Goal: Answer question/provide support

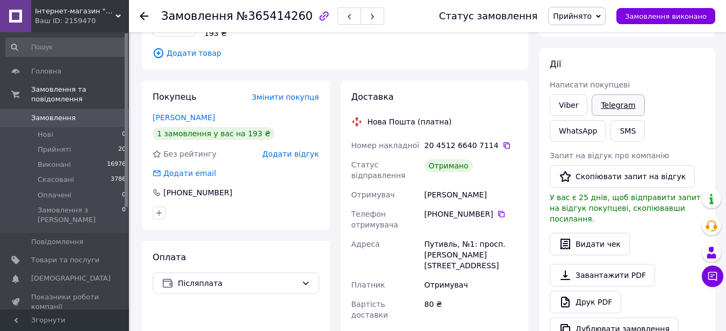
scroll to position [107, 0]
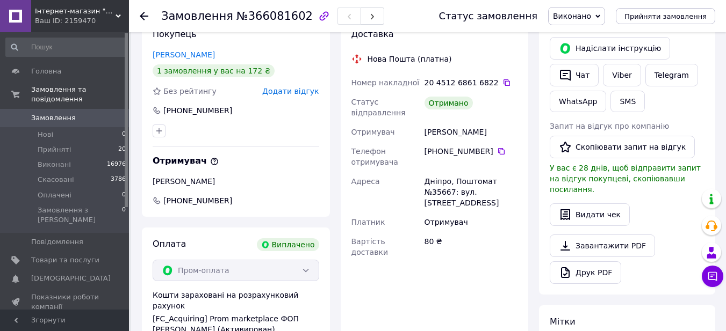
scroll to position [107, 0]
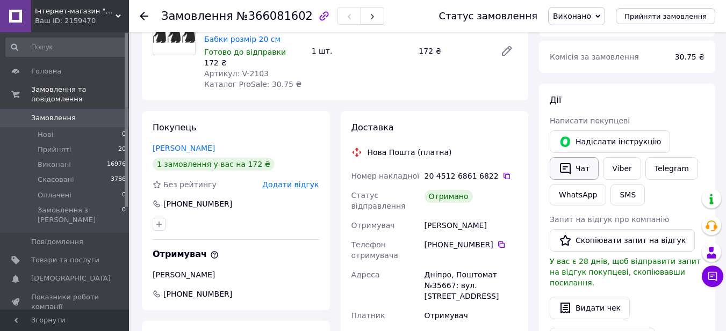
click at [583, 170] on button "Чат" at bounding box center [574, 168] width 49 height 23
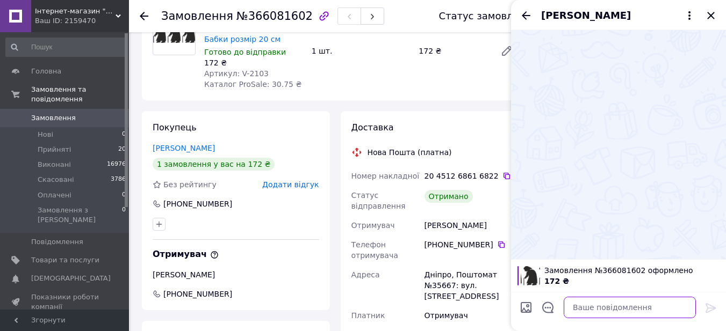
click at [595, 305] on textarea at bounding box center [630, 307] width 132 height 21
paste textarea "https://check.checkbox.ua/1f845338-c3bb-4343-b496-b660a624d027"
type textarea "https://check.checkbox.ua/1f845338-c3bb-4343-b496-b660a624d027"
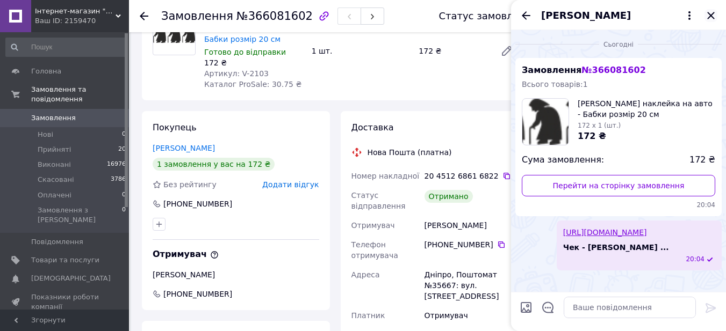
click at [708, 13] on icon "Закрити" at bounding box center [710, 15] width 7 height 7
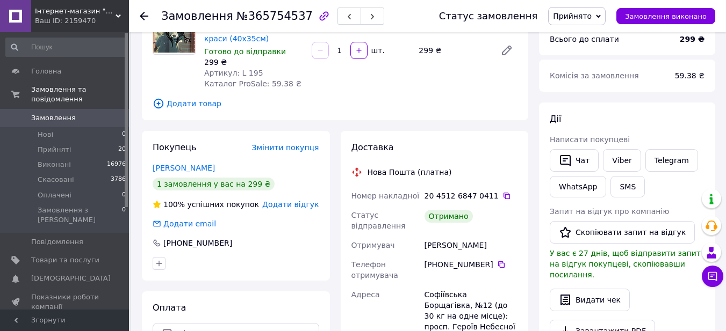
scroll to position [107, 0]
click at [581, 161] on button "Чат" at bounding box center [574, 161] width 49 height 23
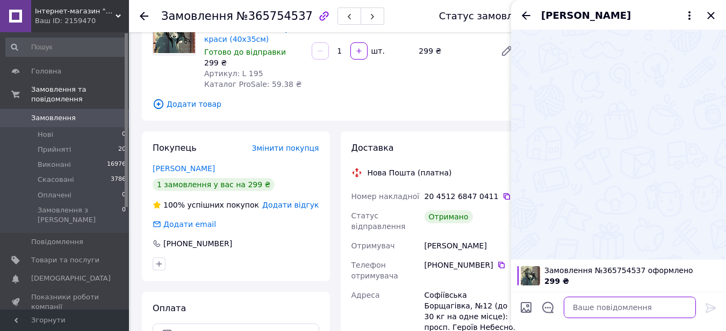
click at [600, 308] on textarea at bounding box center [630, 307] width 132 height 21
paste textarea "https://check.checkbox.ua/97366c43-272c-40bb-bddd-3c43a82385d3"
type textarea "https://check.checkbox.ua/97366c43-272c-40bb-bddd-3c43a82385d3"
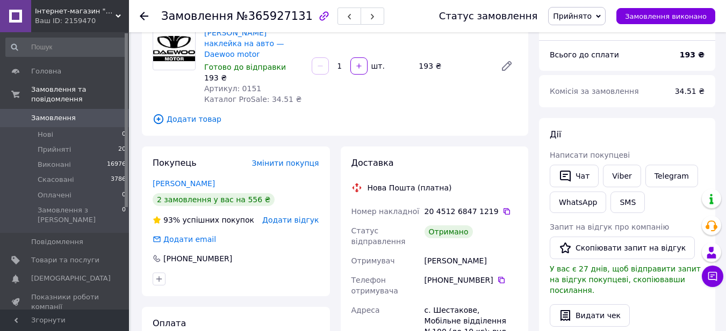
scroll to position [107, 0]
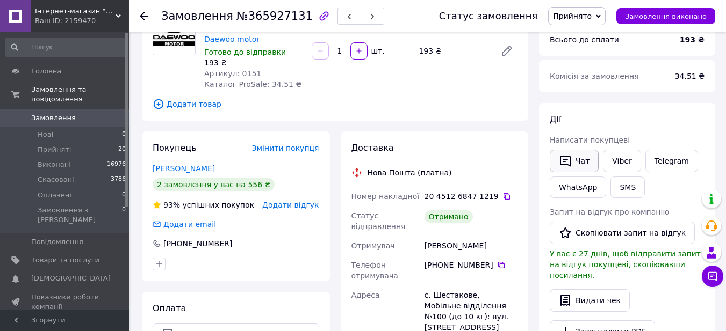
click at [578, 158] on button "Чат" at bounding box center [574, 161] width 49 height 23
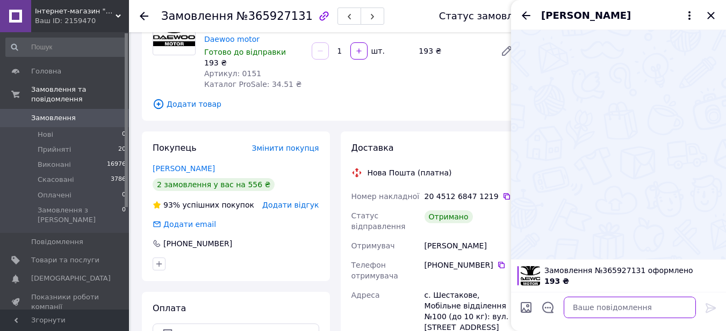
click at [596, 313] on textarea at bounding box center [630, 307] width 132 height 21
paste textarea "https://check.checkbox.ua/e0f94579-3e4c-4ae0-a00c-f1a6c13bc66d"
type textarea "https://check.checkbox.ua/e0f94579-3e4c-4ae0-a00c-f1a6c13bc66d"
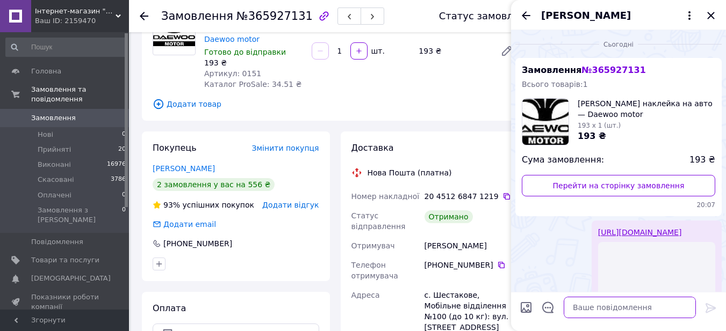
scroll to position [0, 0]
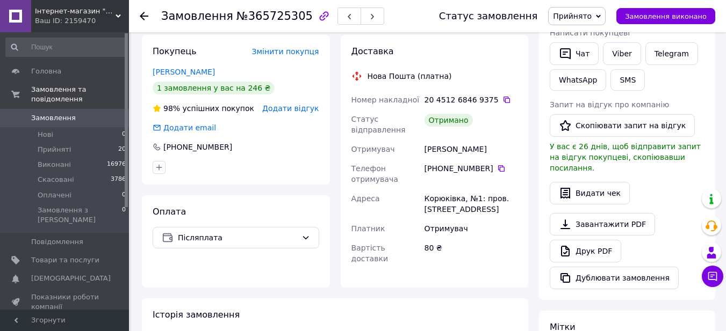
scroll to position [107, 0]
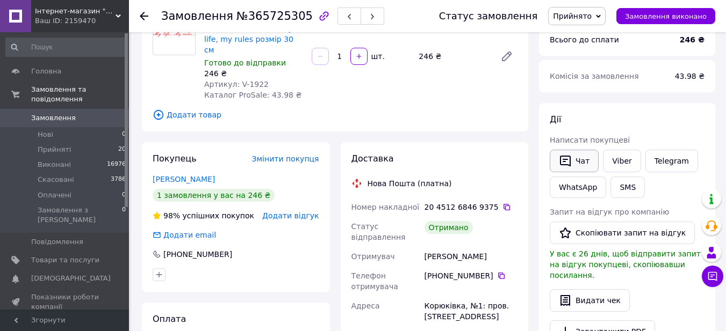
click at [586, 158] on button "Чат" at bounding box center [574, 161] width 49 height 23
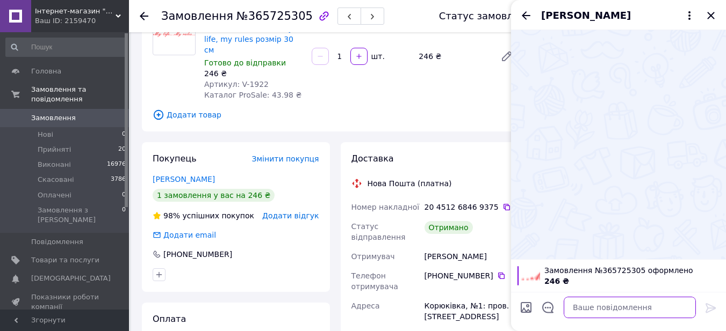
click at [581, 308] on textarea at bounding box center [630, 307] width 132 height 21
paste textarea "[URL][DOMAIN_NAME]"
type textarea "[URL][DOMAIN_NAME]"
